Goal: Navigation & Orientation: Find specific page/section

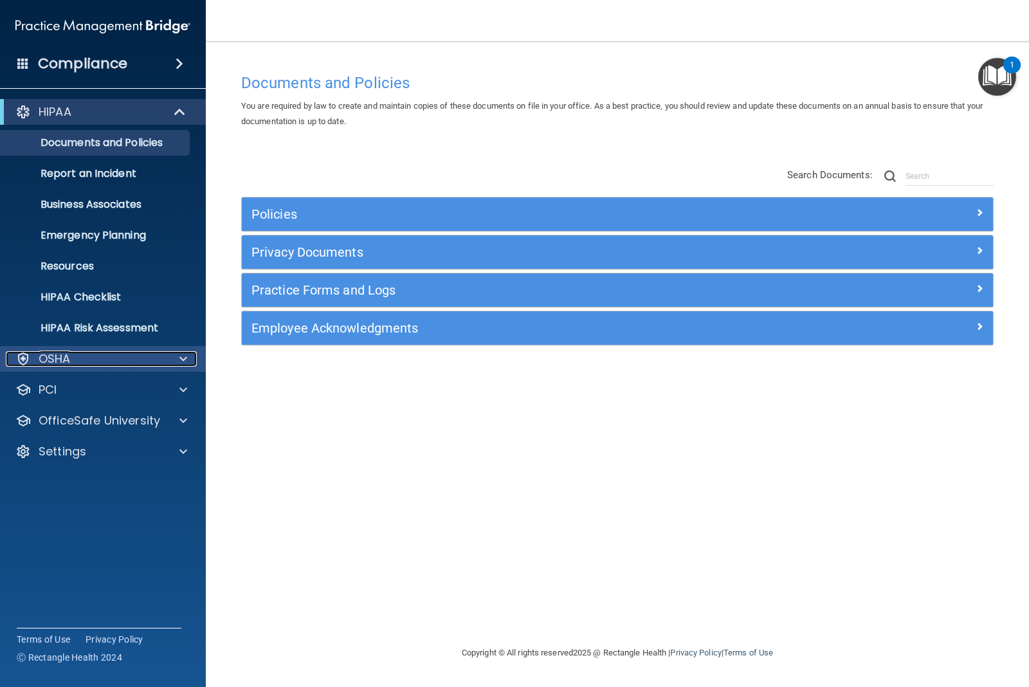
click at [187, 357] on span at bounding box center [184, 358] width 8 height 15
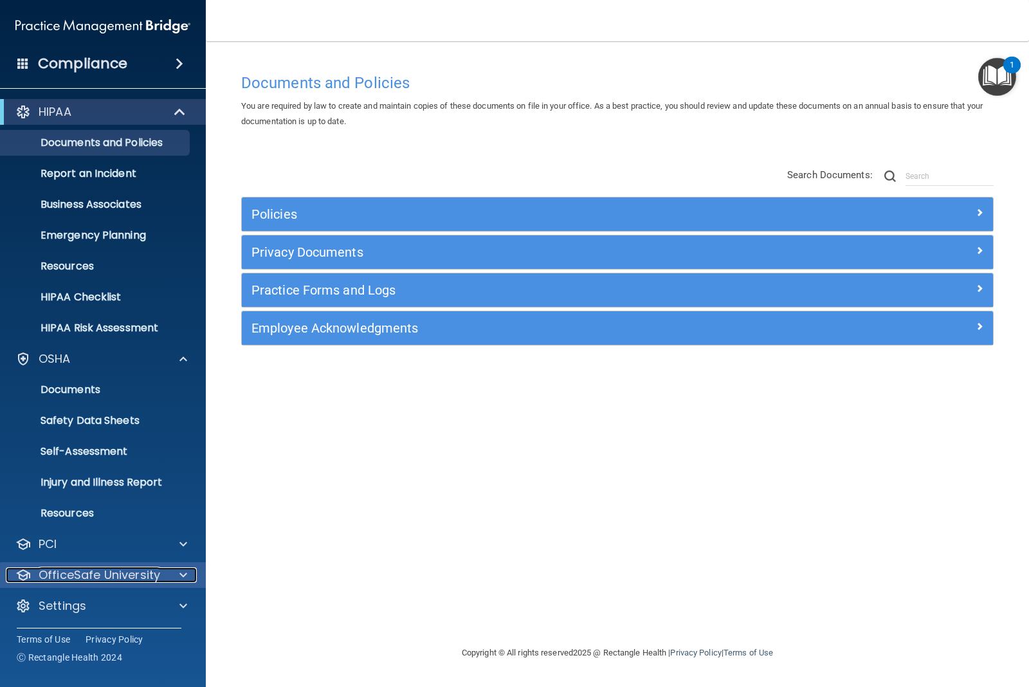
click at [84, 571] on p "OfficeSafe University" at bounding box center [100, 574] width 122 height 15
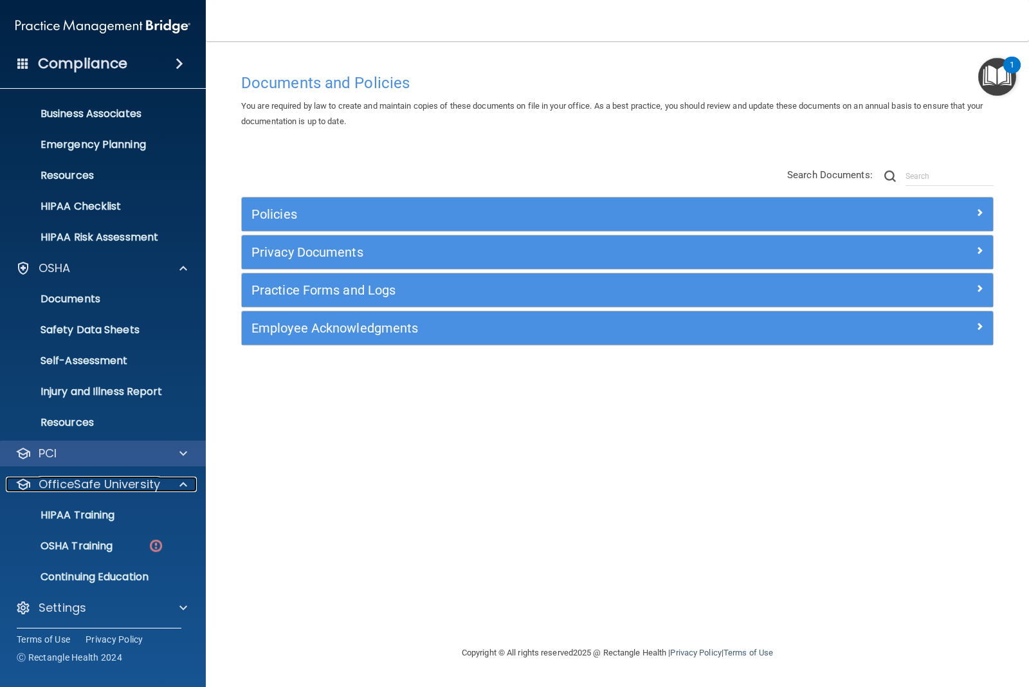
scroll to position [93, 0]
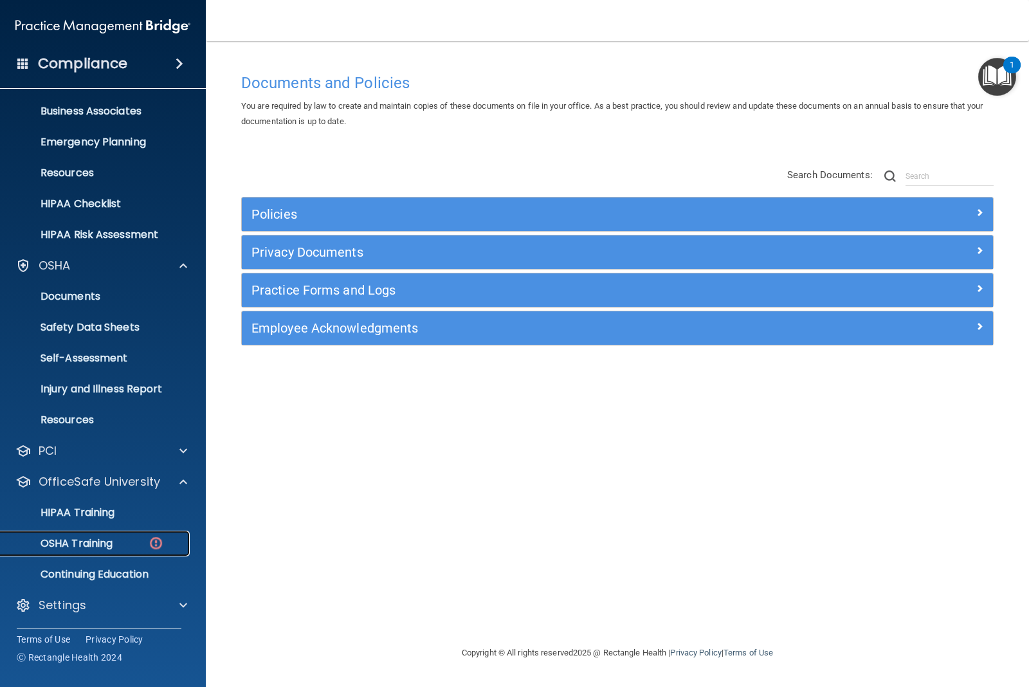
click at [113, 546] on p "OSHA Training" at bounding box center [60, 543] width 104 height 13
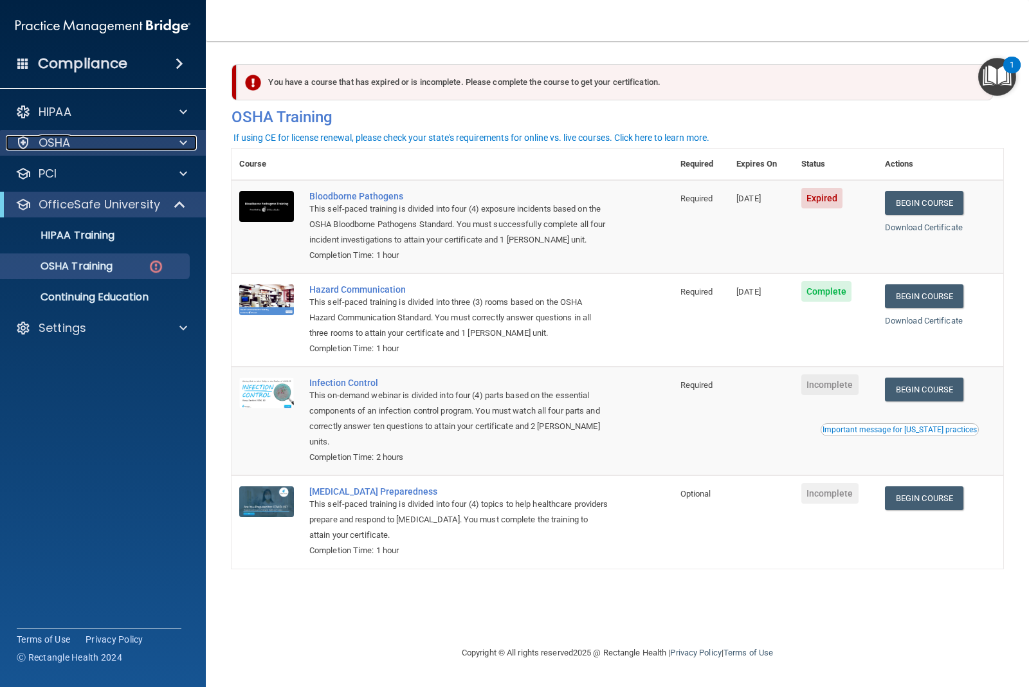
click at [177, 140] on div at bounding box center [181, 142] width 32 height 15
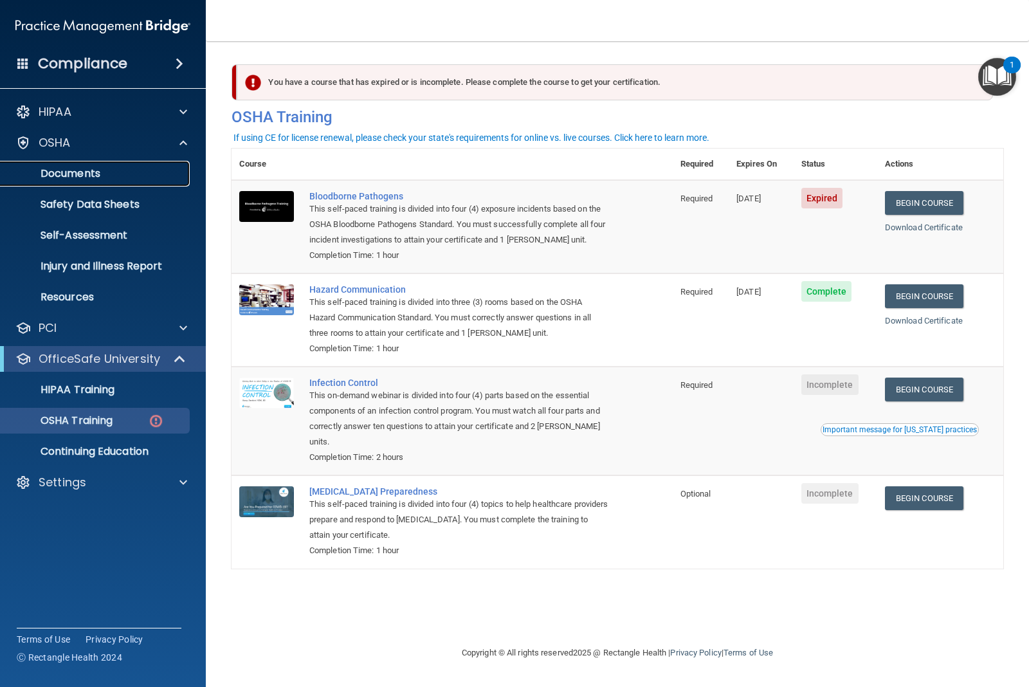
click at [143, 174] on p "Documents" at bounding box center [96, 173] width 176 height 13
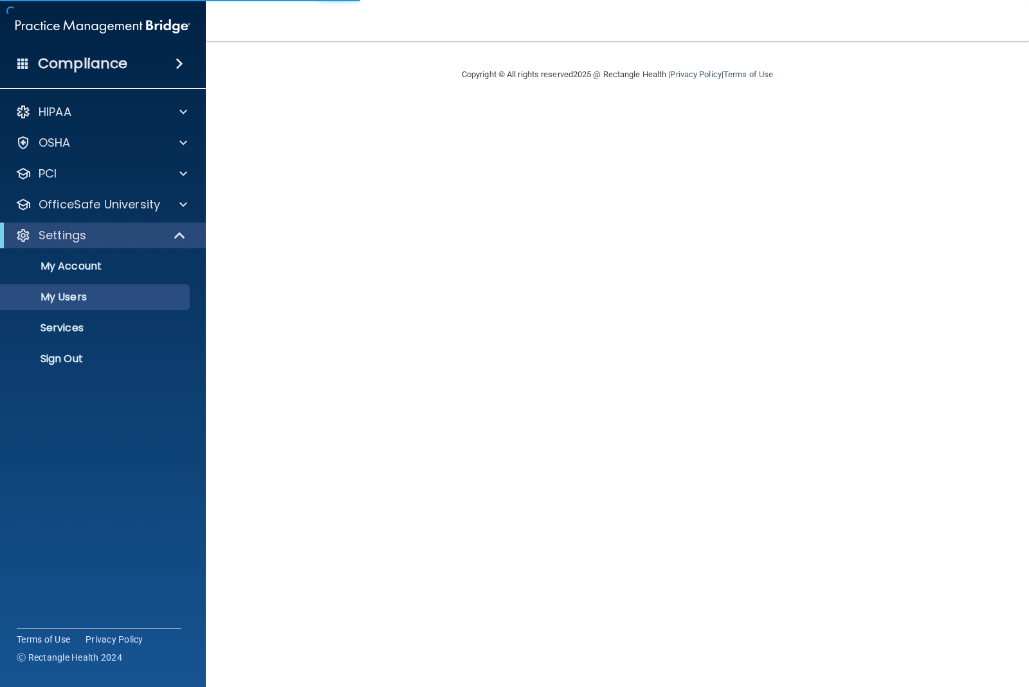
select select "20"
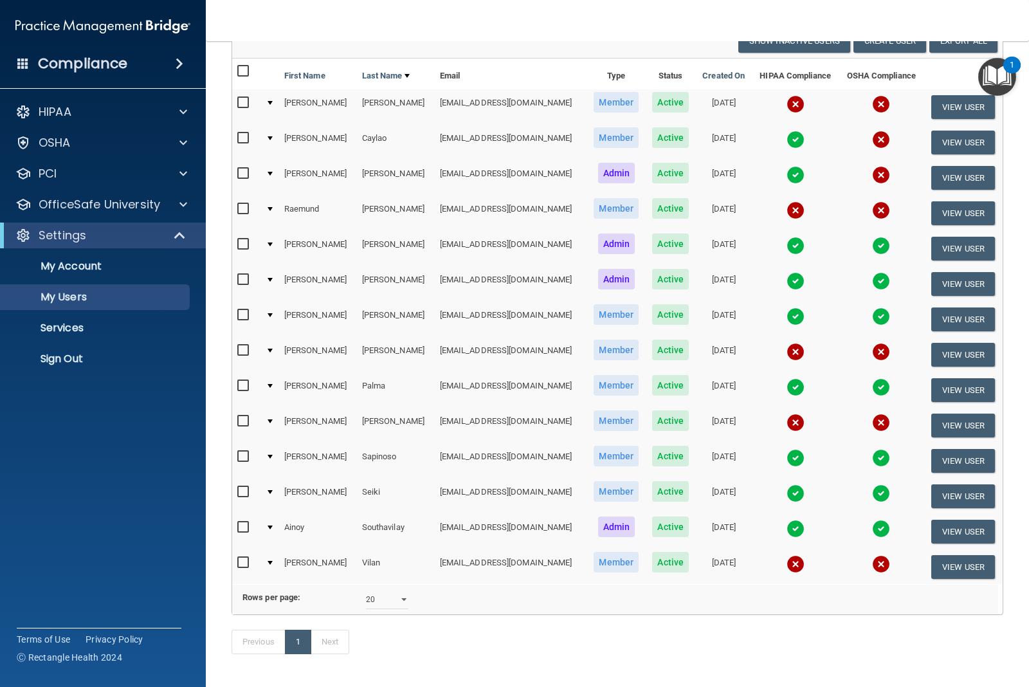
scroll to position [80, 0]
